Goal: Navigation & Orientation: Find specific page/section

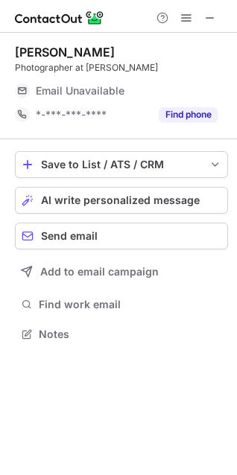
scroll to position [7, 7]
click at [211, 24] on span at bounding box center [210, 18] width 12 height 12
